Goal: Task Accomplishment & Management: Use online tool/utility

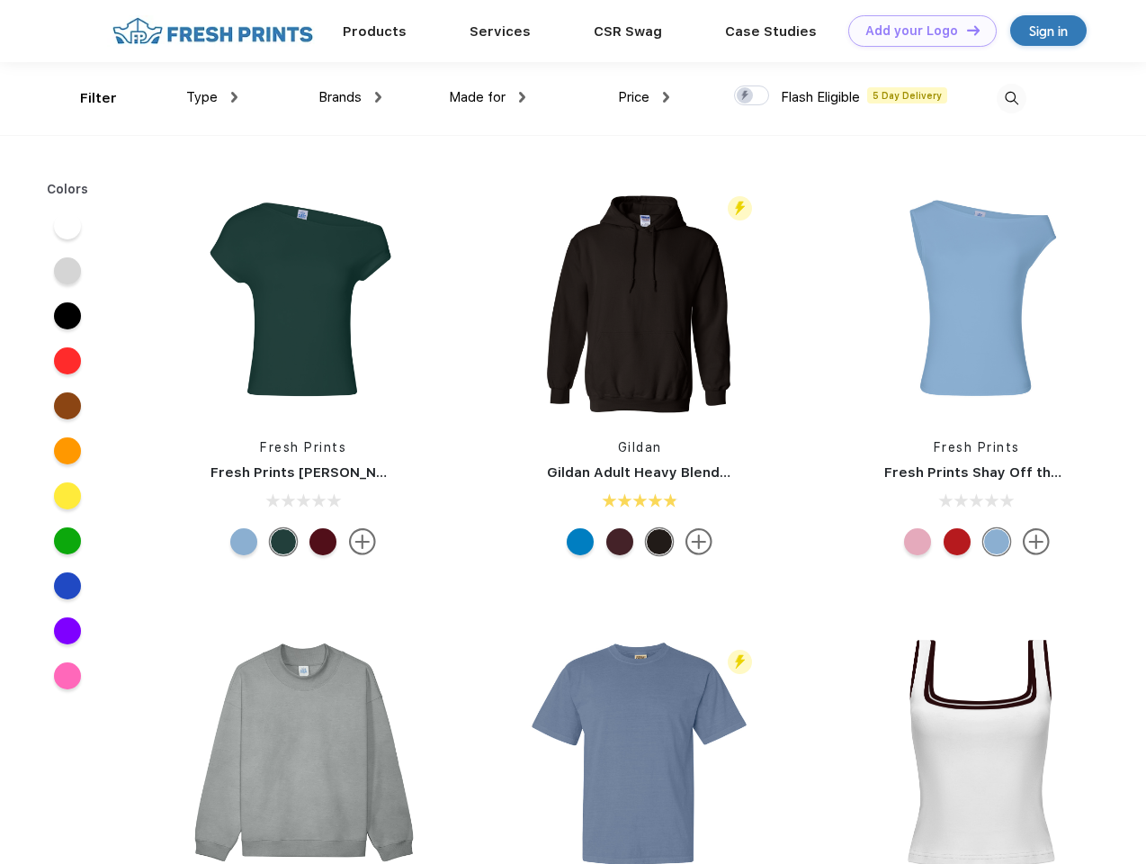
click at [916, 31] on link "Add your Logo Design Tool" at bounding box center [922, 30] width 148 height 31
click at [0, 0] on div "Design Tool" at bounding box center [0, 0] width 0 height 0
click at [965, 30] on link "Add your Logo Design Tool" at bounding box center [922, 30] width 148 height 31
click at [86, 98] on div "Filter" at bounding box center [98, 98] width 37 height 21
click at [212, 97] on span "Type" at bounding box center [201, 97] width 31 height 16
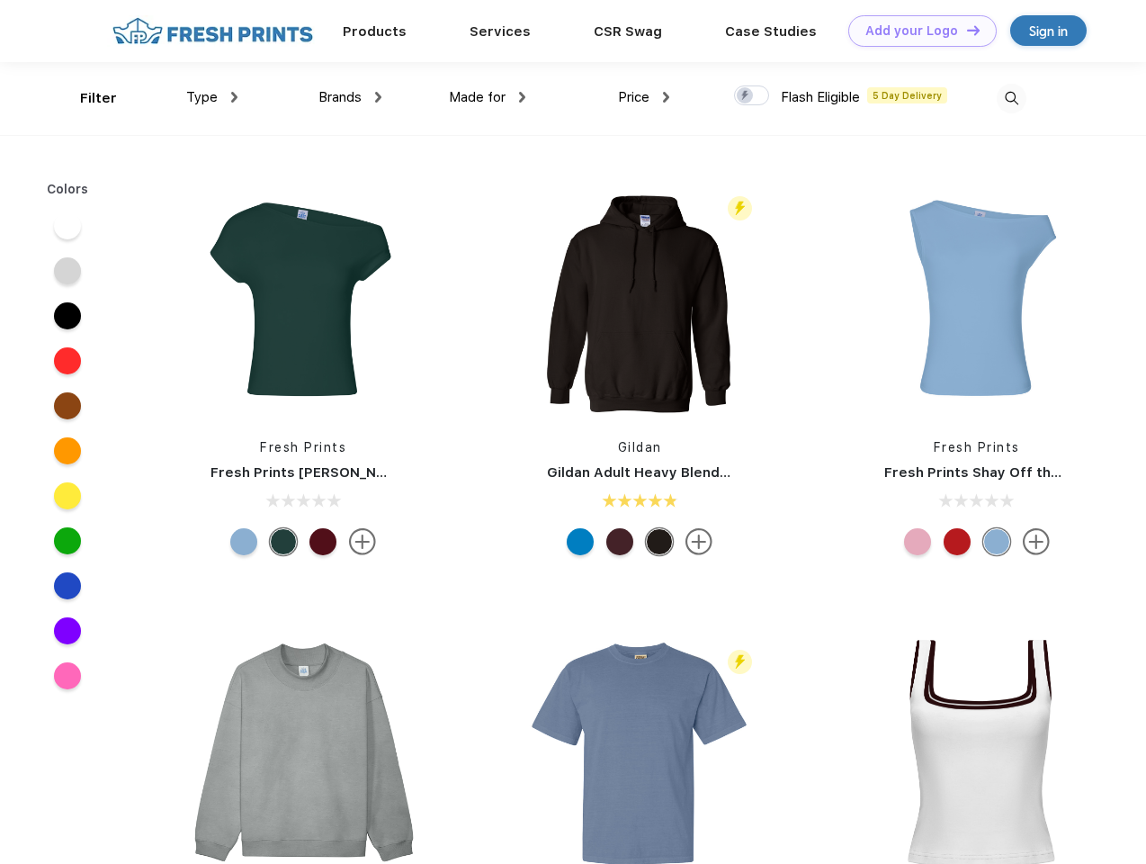
click at [350, 97] on span "Brands" at bounding box center [340, 97] width 43 height 16
click at [488, 97] on span "Made for" at bounding box center [477, 97] width 57 height 16
click at [644, 97] on span "Price" at bounding box center [633, 97] width 31 height 16
click at [752, 96] on div at bounding box center [751, 95] width 35 height 20
click at [746, 96] on input "checkbox" at bounding box center [740, 91] width 12 height 12
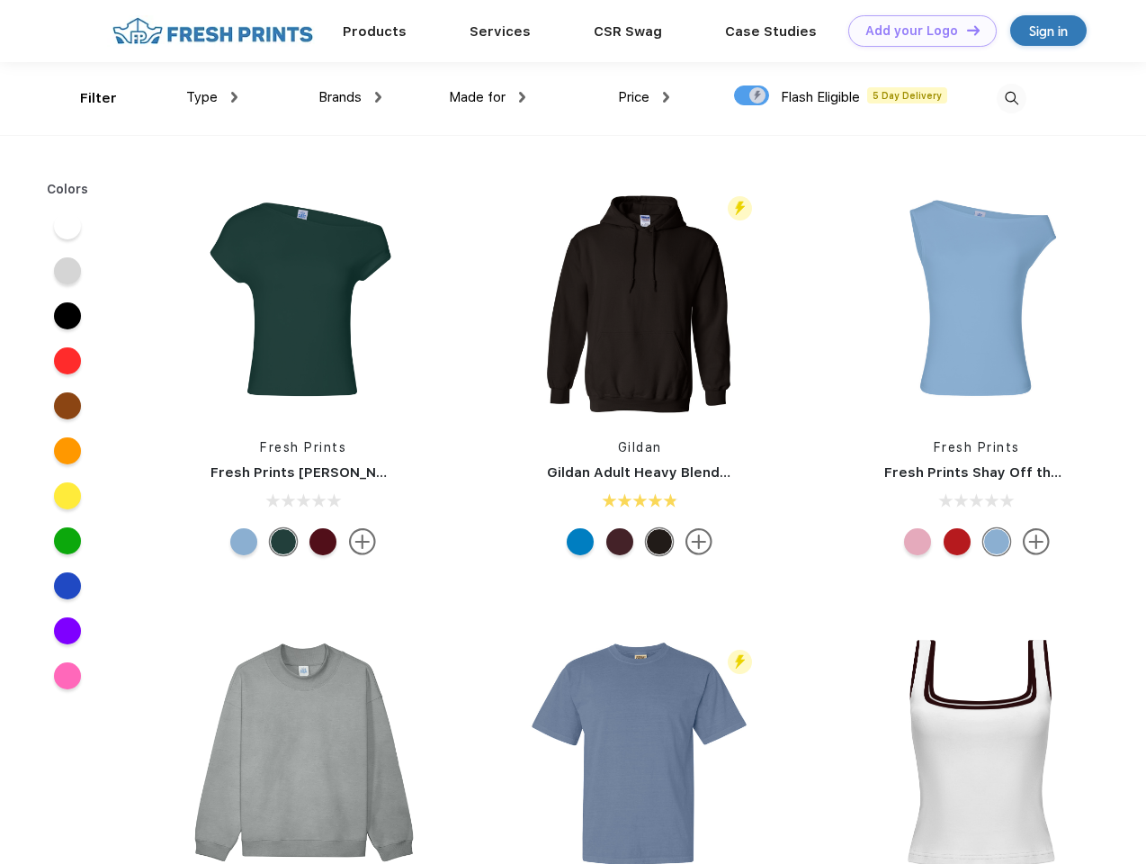
click at [1011, 98] on img at bounding box center [1012, 99] width 30 height 30
